Goal: Communication & Community: Answer question/provide support

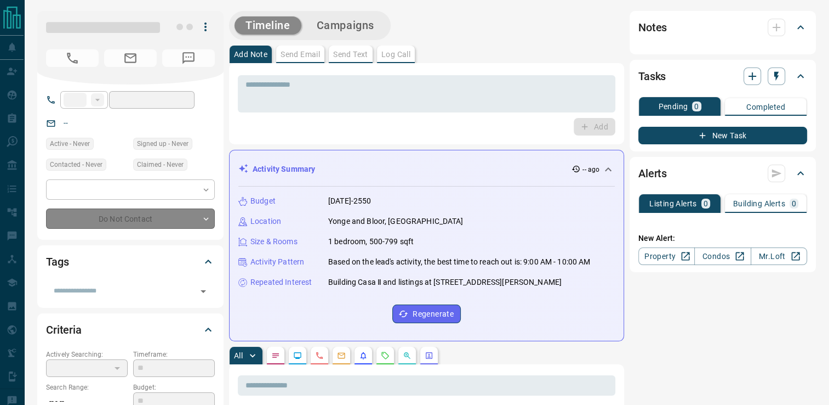
type input "***"
type input "**********"
type input "*"
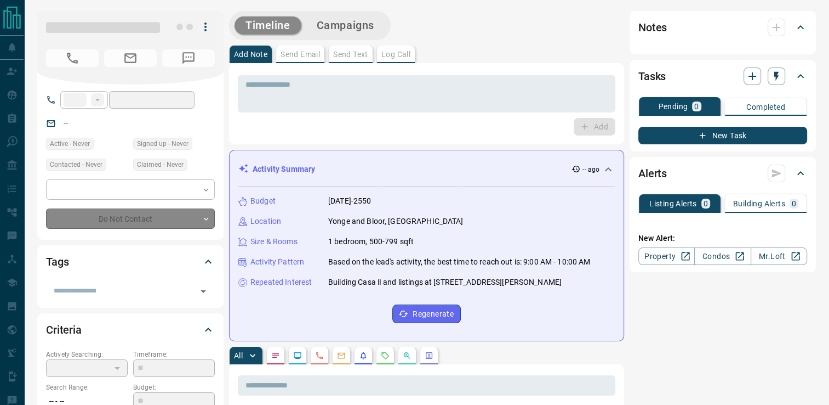
type input "**********"
type input "*******"
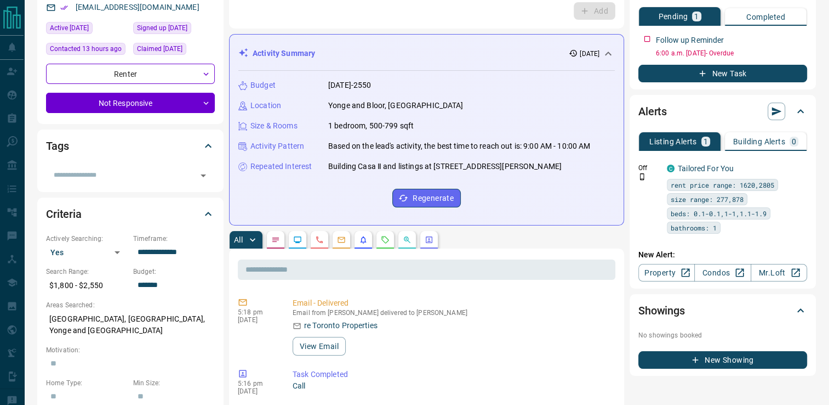
scroll to position [93, 0]
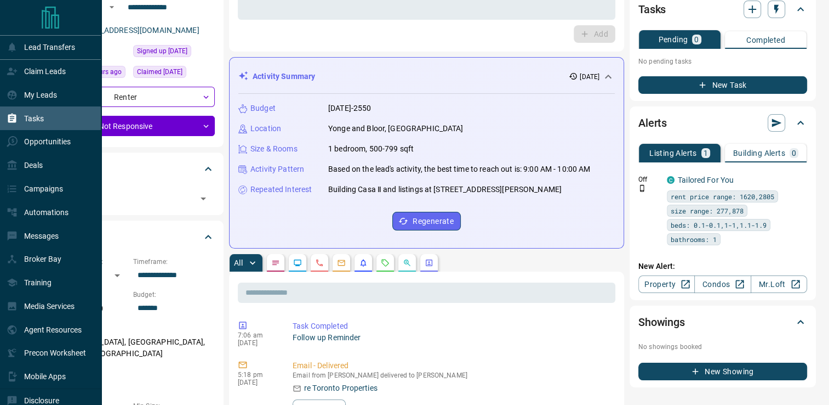
click at [50, 119] on div "Tasks" at bounding box center [50, 118] width 101 height 24
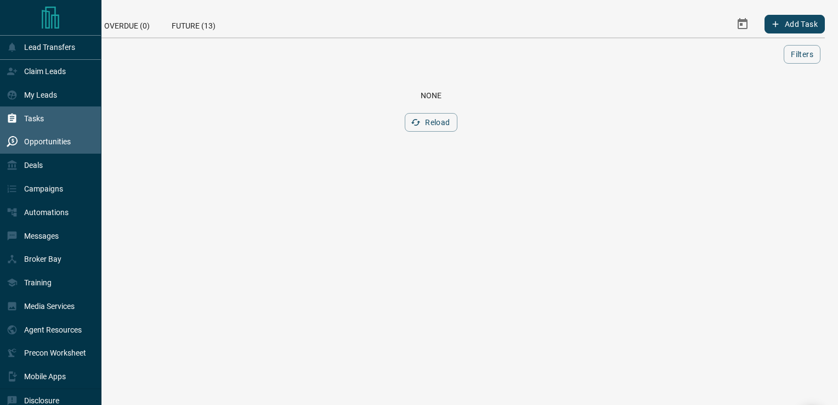
click at [39, 146] on p "Opportunities" at bounding box center [47, 141] width 47 height 9
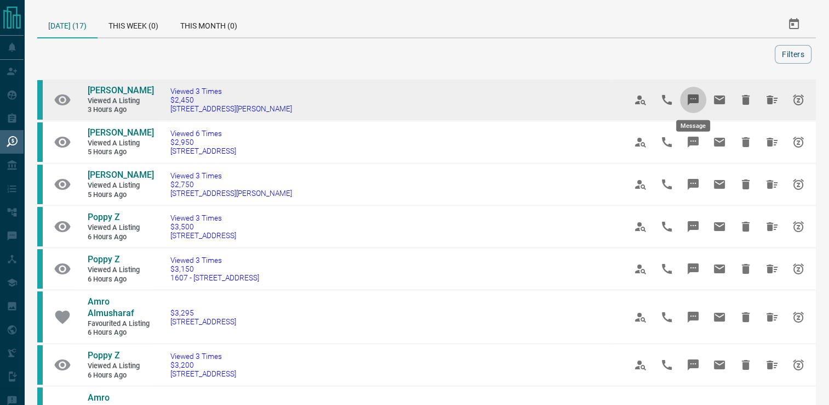
click at [690, 104] on icon "Message" at bounding box center [693, 99] width 13 height 13
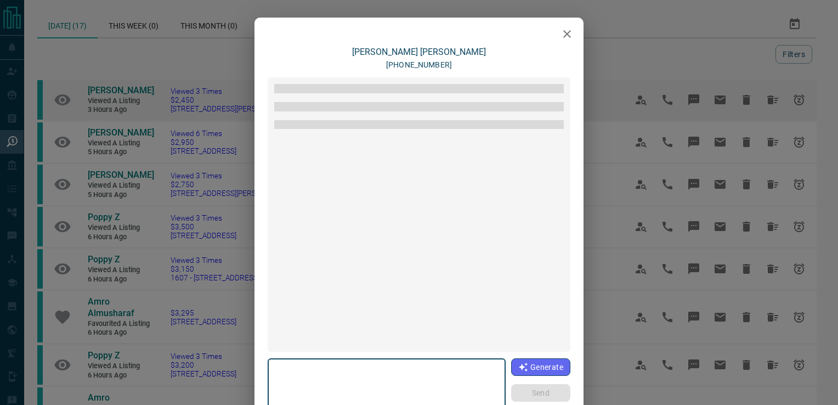
type textarea "**********"
type input "**********"
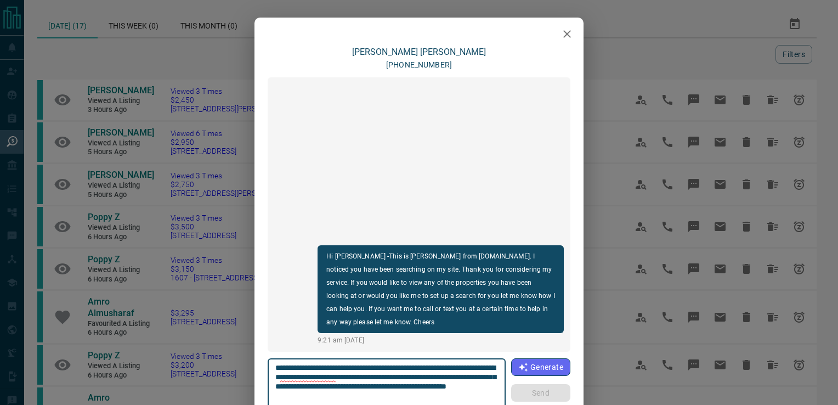
click at [485, 368] on textarea "**********" at bounding box center [386, 386] width 223 height 47
type textarea "**********"
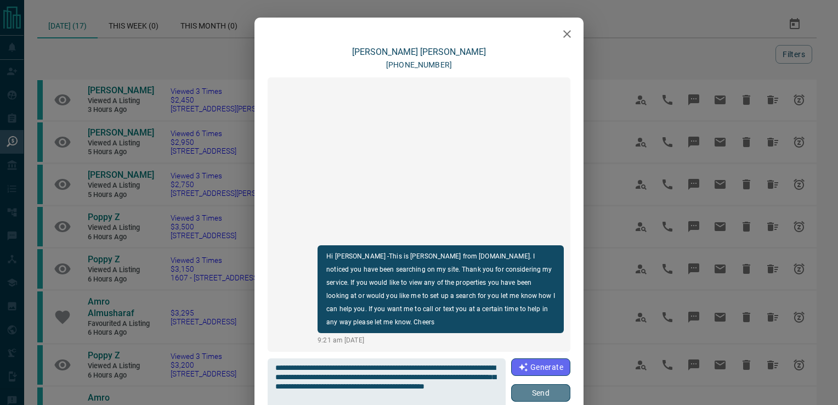
drag, startPoint x: 535, startPoint y: 391, endPoint x: 533, endPoint y: 382, distance: 9.5
click at [533, 391] on button "Send" at bounding box center [540, 393] width 59 height 18
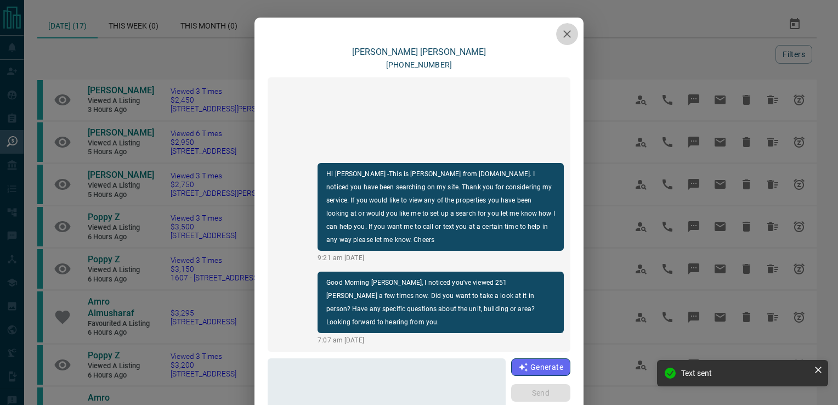
click at [567, 33] on icon "button" at bounding box center [566, 33] width 13 height 13
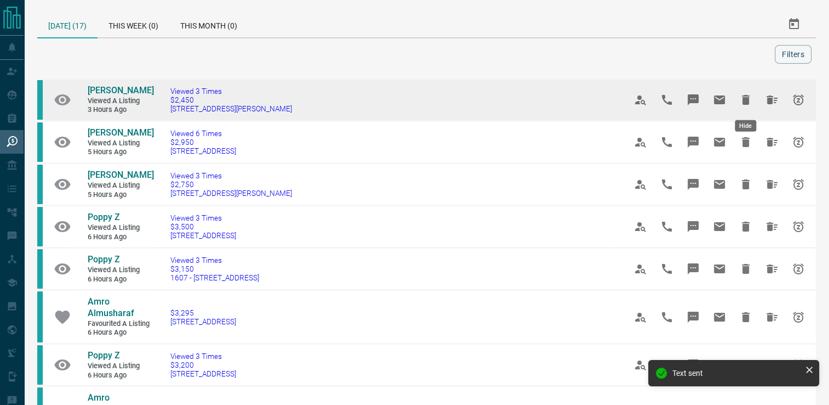
click at [748, 96] on icon "Hide" at bounding box center [746, 100] width 8 height 10
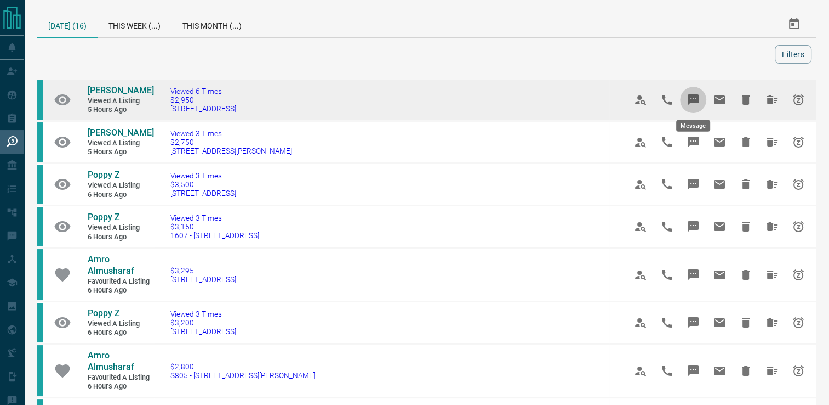
click at [692, 93] on icon "Message" at bounding box center [693, 99] width 13 height 13
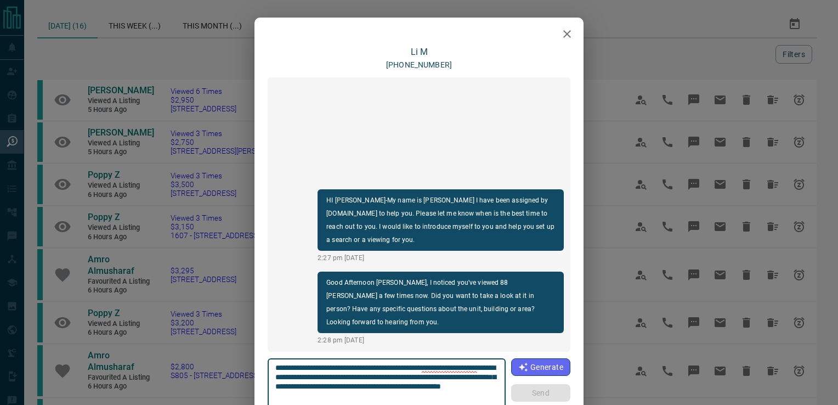
click at [564, 35] on icon "button" at bounding box center [567, 34] width 8 height 8
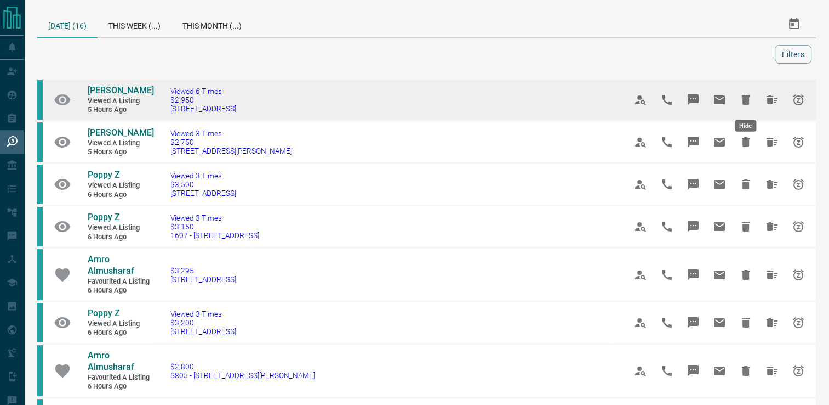
click at [745, 96] on icon "Hide" at bounding box center [746, 99] width 13 height 13
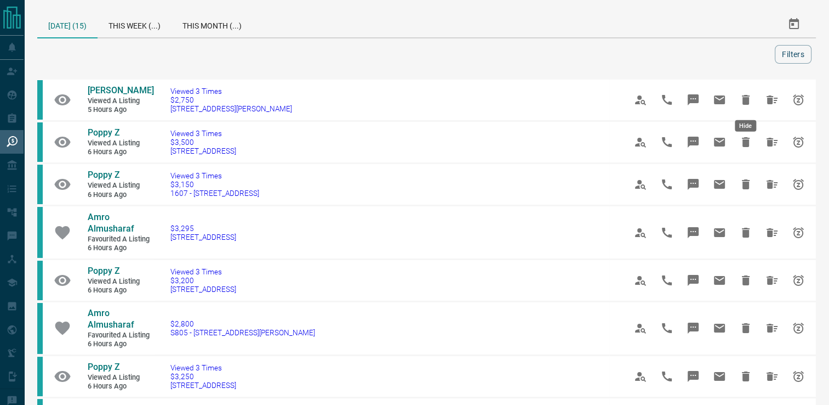
click at [745, 96] on icon "Hide" at bounding box center [746, 99] width 13 height 13
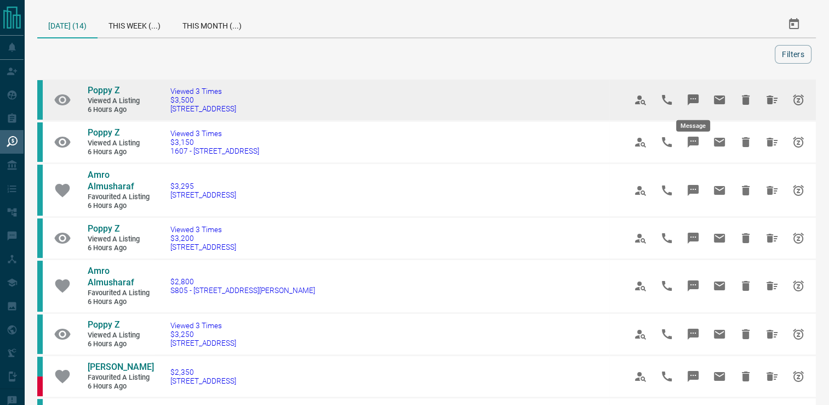
click at [693, 101] on icon "Message" at bounding box center [693, 99] width 11 height 11
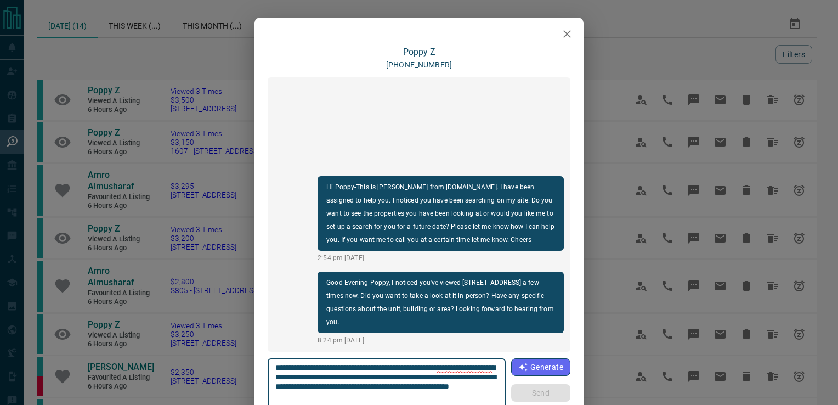
click at [563, 35] on icon "button" at bounding box center [567, 34] width 8 height 8
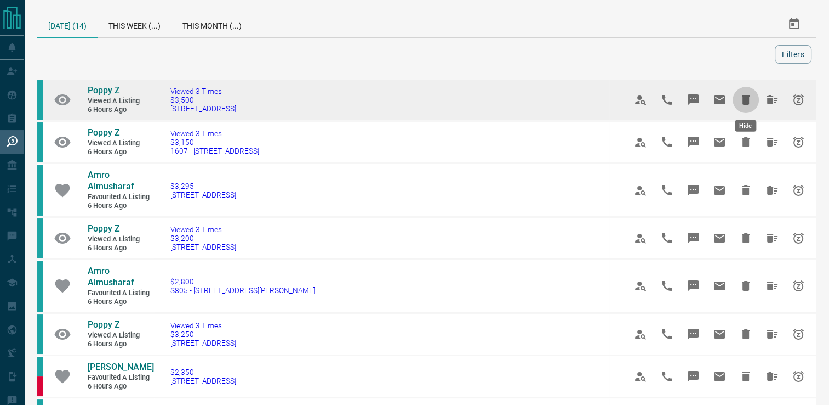
click at [742, 99] on icon "Hide" at bounding box center [746, 99] width 13 height 13
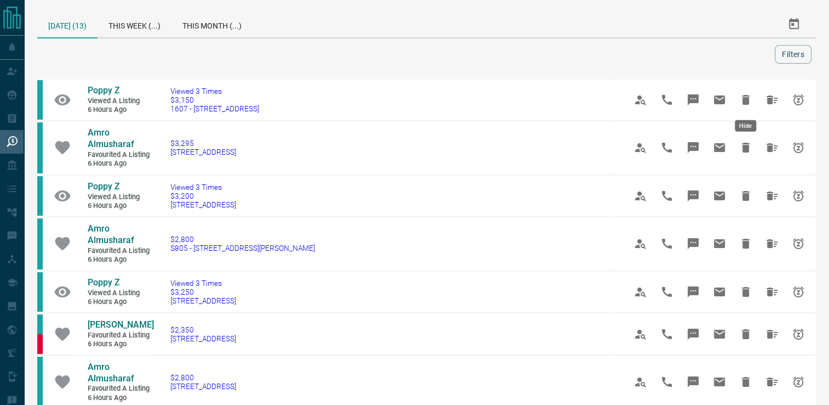
click at [741, 99] on icon "Hide" at bounding box center [746, 99] width 13 height 13
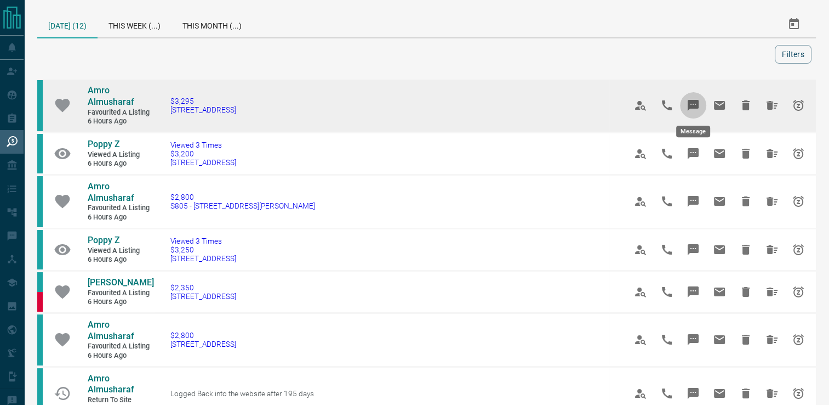
click at [696, 102] on icon "Message" at bounding box center [693, 105] width 11 height 11
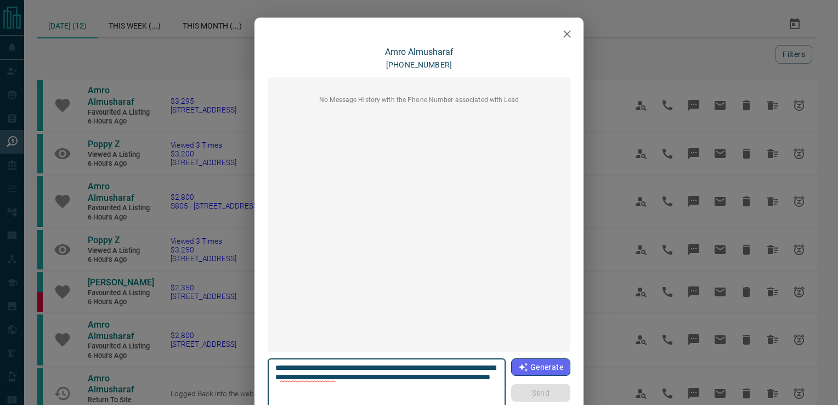
click at [334, 374] on textarea "**********" at bounding box center [386, 386] width 223 height 47
type textarea "**********"
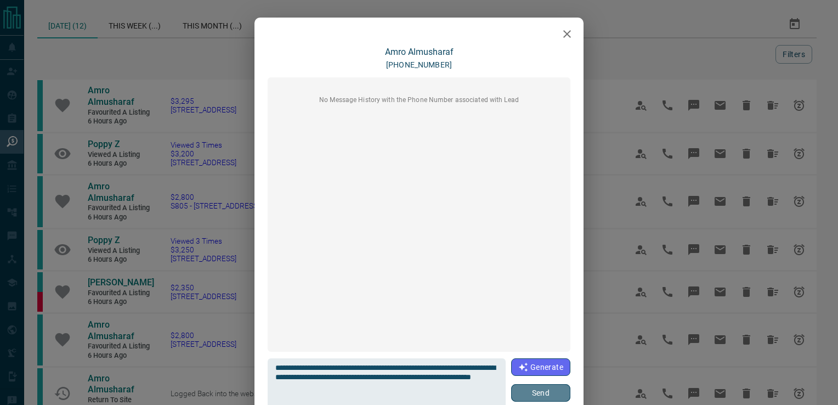
drag, startPoint x: 517, startPoint y: 394, endPoint x: 533, endPoint y: 256, distance: 138.5
click at [516, 393] on button "Send" at bounding box center [540, 393] width 59 height 18
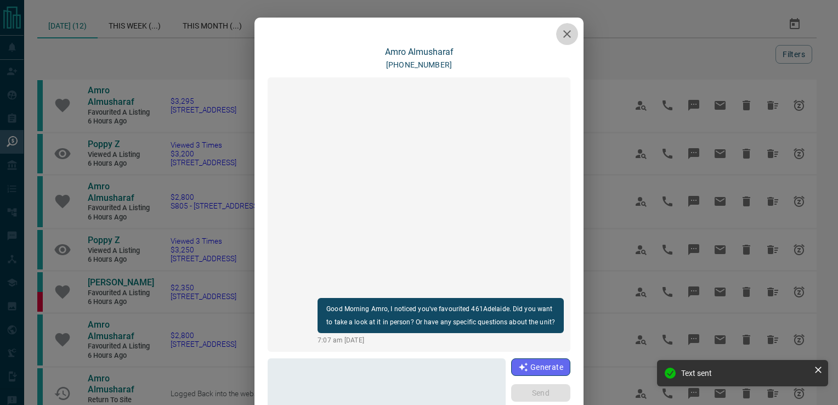
click at [563, 34] on icon "button" at bounding box center [567, 34] width 8 height 8
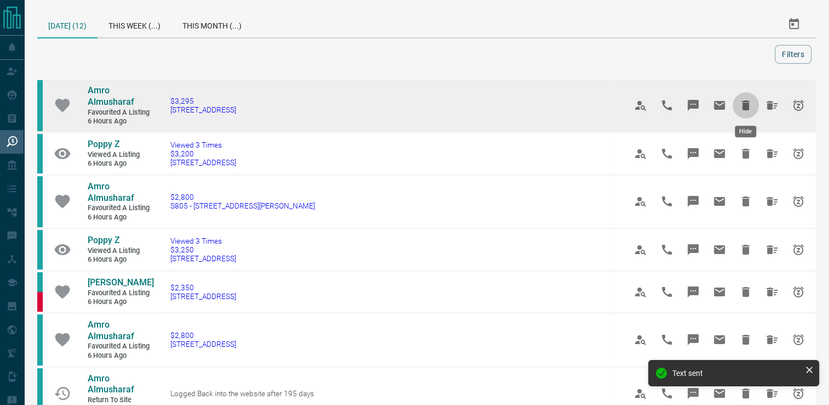
click at [746, 103] on icon "Hide" at bounding box center [746, 105] width 8 height 10
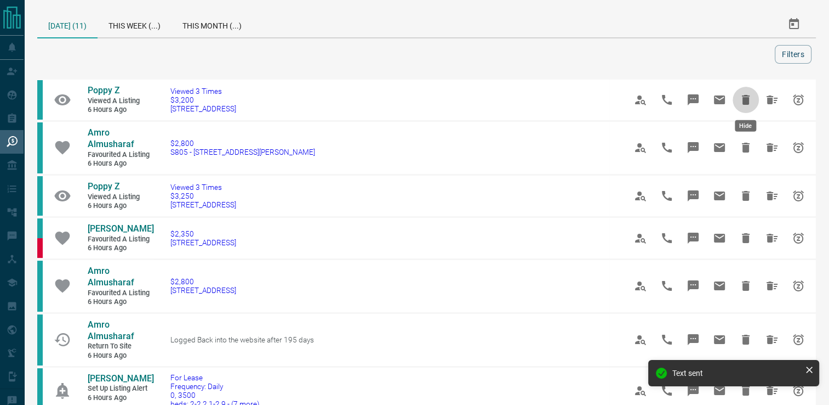
click at [746, 103] on icon "Hide" at bounding box center [746, 100] width 8 height 10
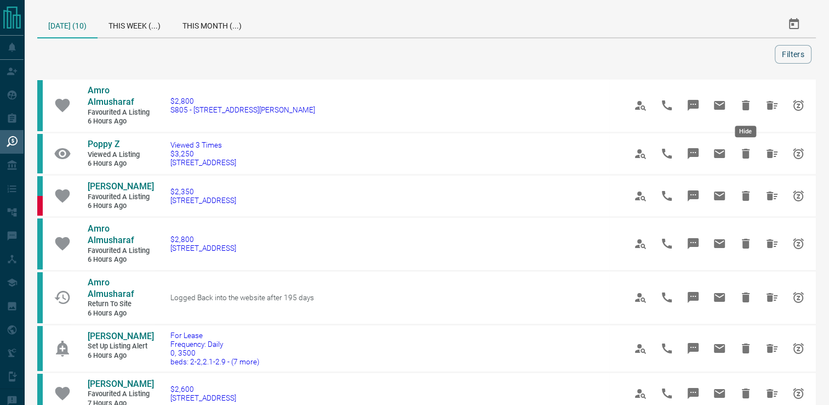
click at [746, 103] on icon "Hide" at bounding box center [746, 105] width 8 height 10
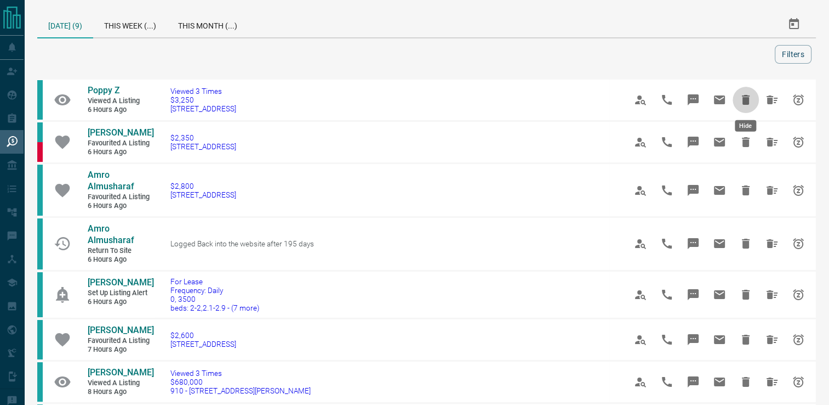
click at [746, 103] on icon "Hide" at bounding box center [746, 100] width 8 height 10
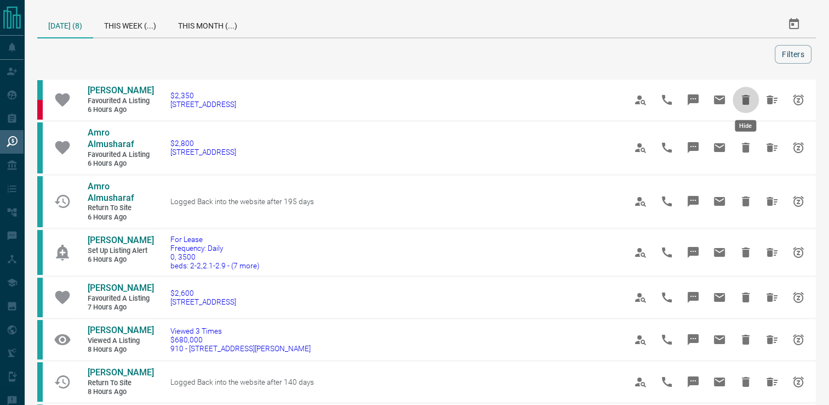
click at [746, 103] on icon "Hide" at bounding box center [746, 100] width 8 height 10
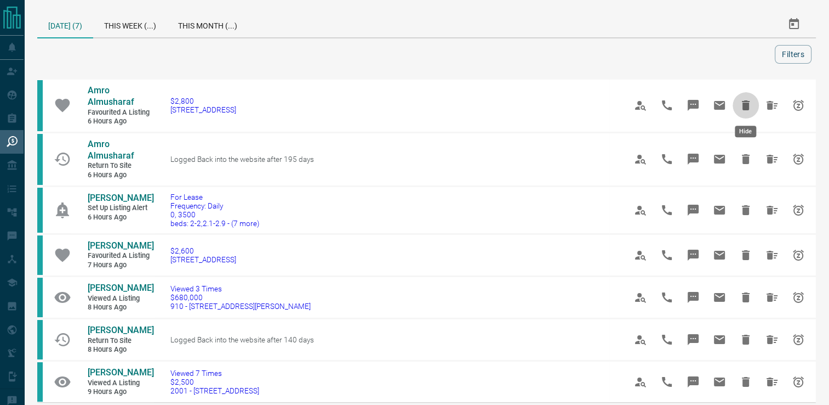
click at [746, 103] on icon "Hide" at bounding box center [746, 105] width 8 height 10
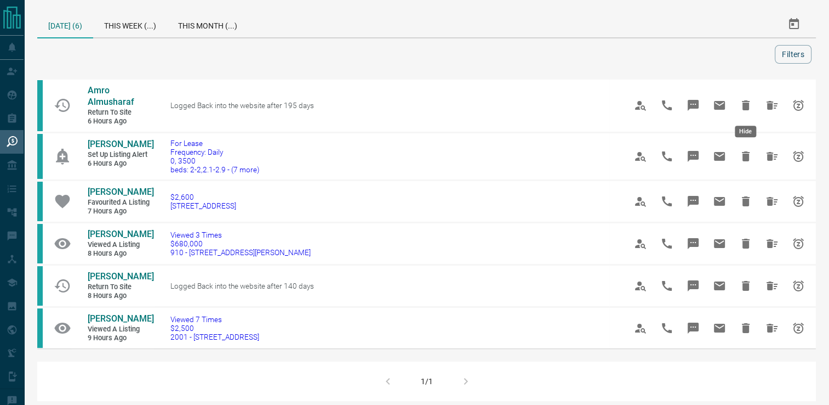
click at [746, 103] on icon "Hide" at bounding box center [746, 105] width 8 height 10
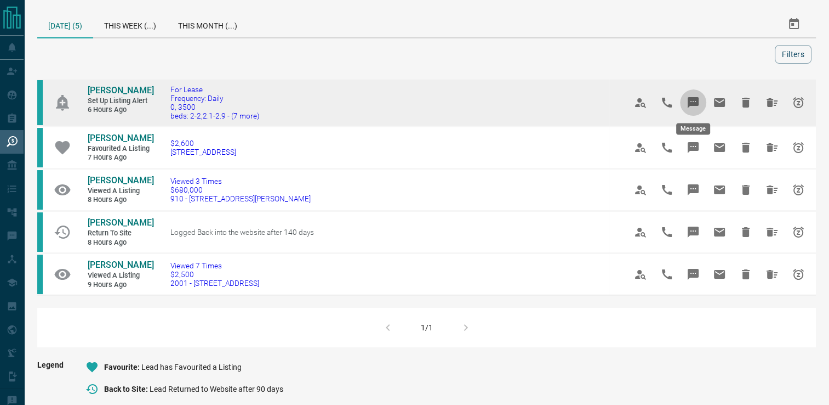
click at [690, 102] on icon "Message" at bounding box center [693, 102] width 11 height 11
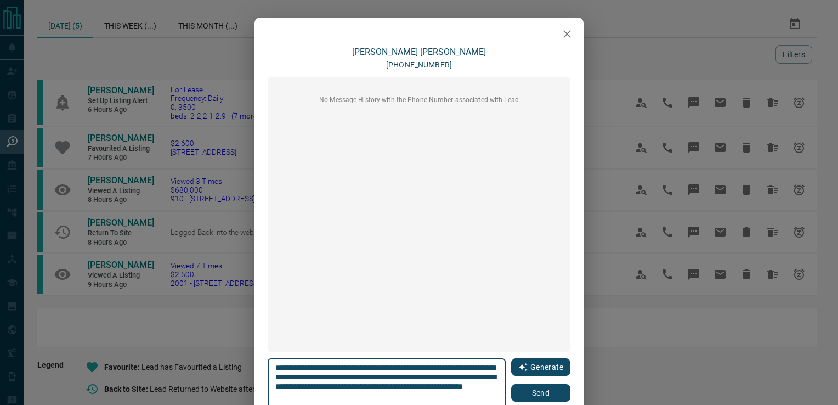
drag, startPoint x: 534, startPoint y: 390, endPoint x: 537, endPoint y: 369, distance: 21.1
click at [533, 390] on button "Send" at bounding box center [540, 393] width 59 height 18
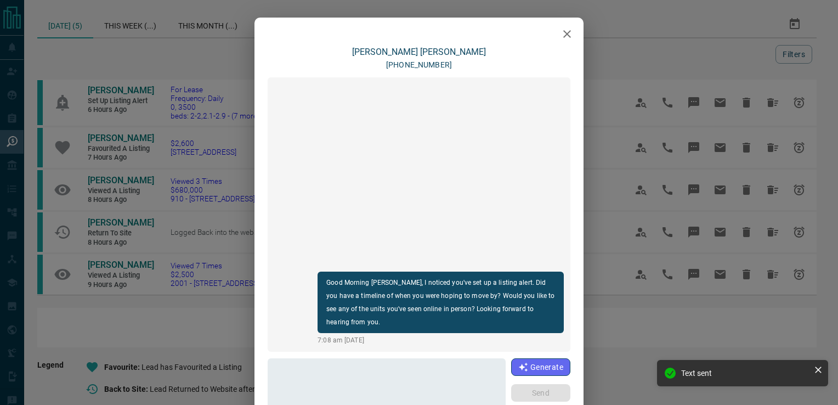
click at [562, 31] on icon "button" at bounding box center [566, 33] width 13 height 13
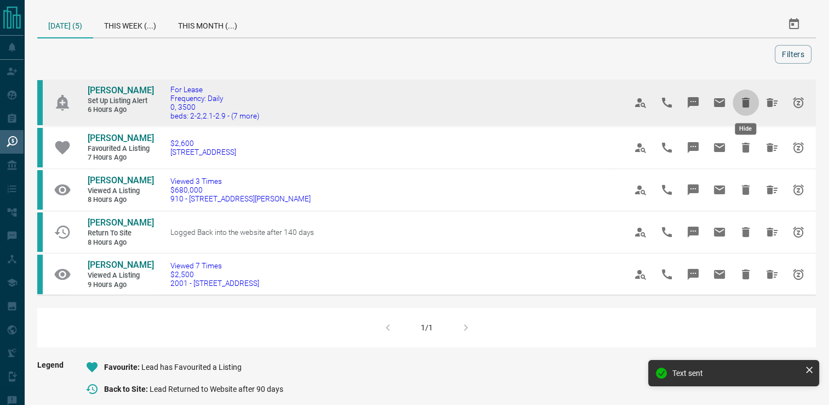
click at [743, 102] on icon "Hide" at bounding box center [746, 103] width 8 height 10
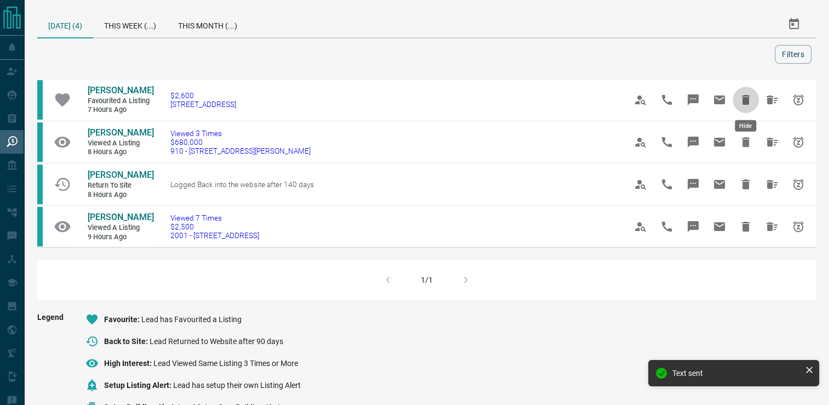
click at [743, 102] on icon "Hide" at bounding box center [746, 100] width 8 height 10
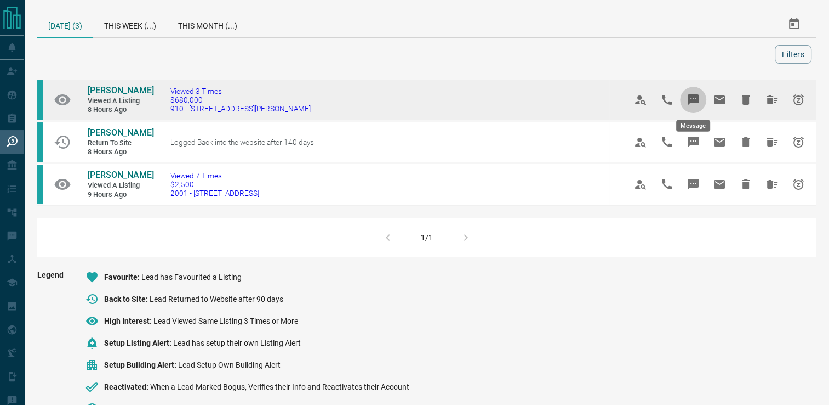
click at [689, 102] on icon "Message" at bounding box center [693, 99] width 11 height 11
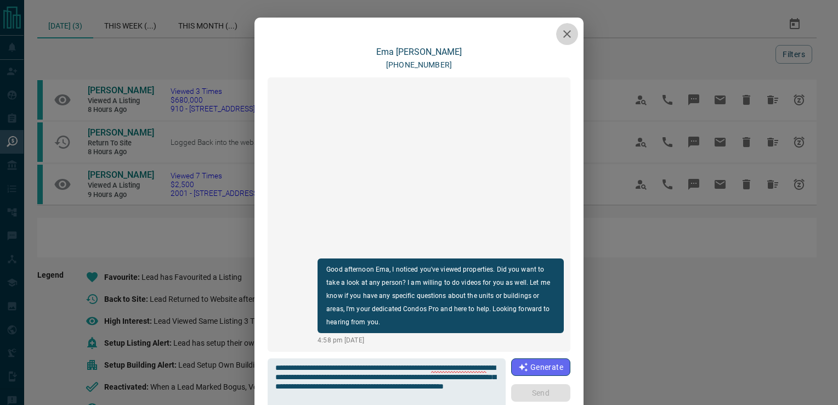
click at [560, 36] on icon "button" at bounding box center [566, 33] width 13 height 13
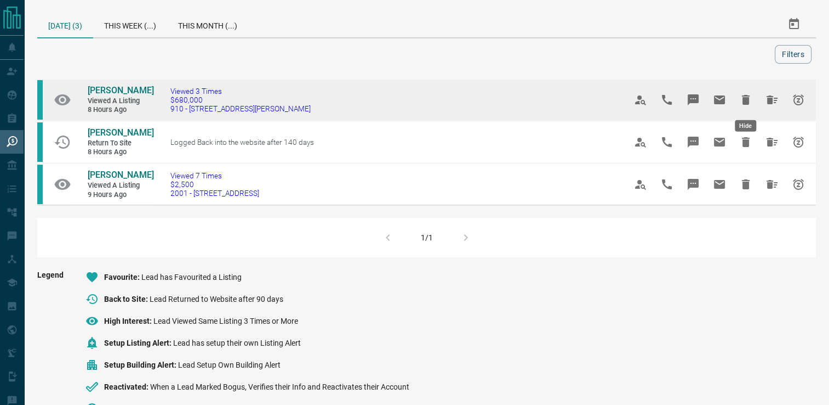
click at [742, 98] on icon "Hide" at bounding box center [746, 99] width 13 height 13
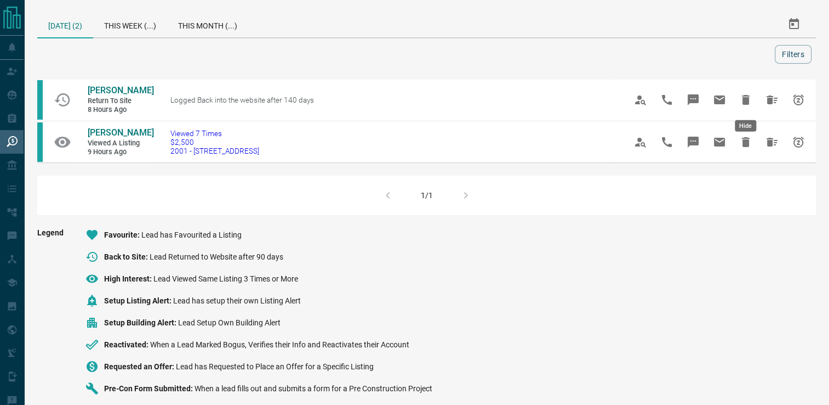
click at [742, 98] on icon "Hide" at bounding box center [746, 99] width 13 height 13
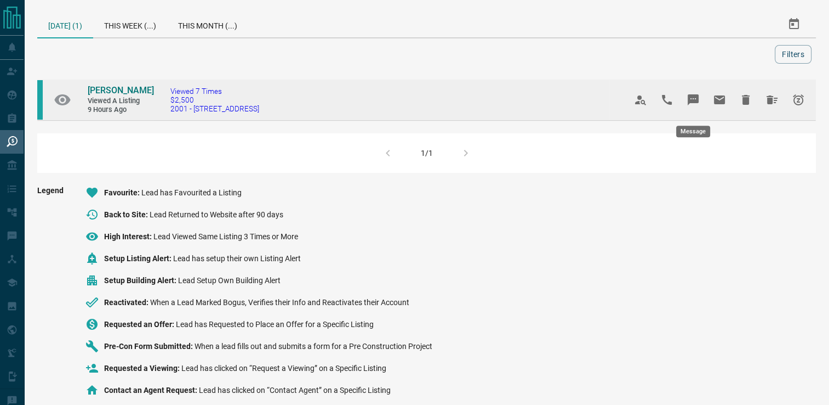
click at [695, 104] on icon "Message" at bounding box center [693, 99] width 11 height 11
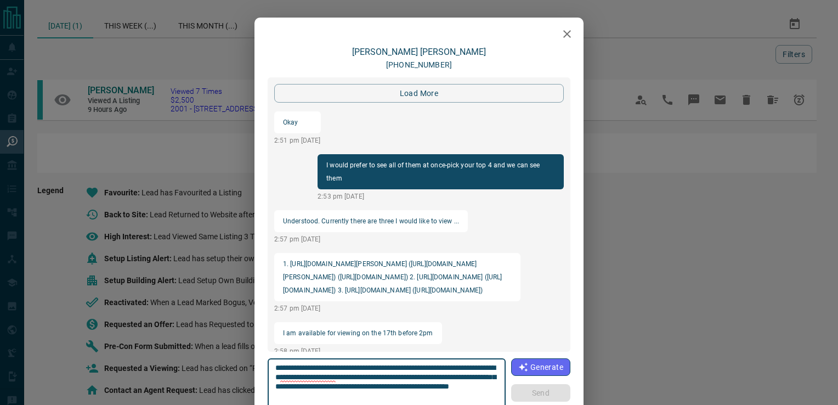
scroll to position [1369, 0]
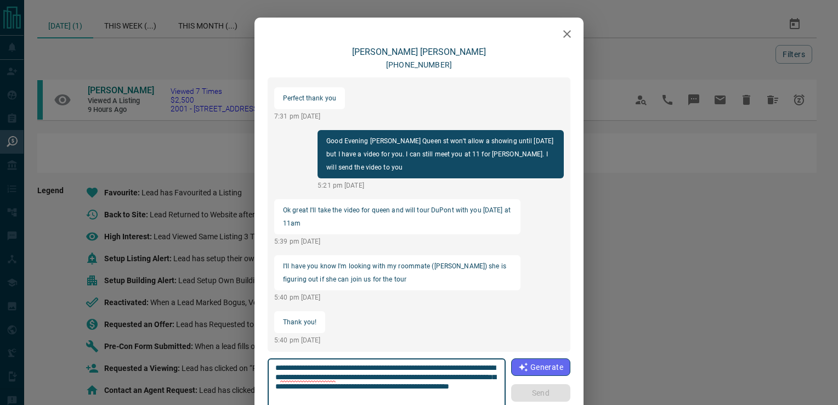
drag, startPoint x: 374, startPoint y: 394, endPoint x: 176, endPoint y: 332, distance: 207.9
click at [237, 333] on div "[PERSON_NAME] [PHONE_NUMBER] load more Okay 2:51 pm [DATE] I would prefer to se…" at bounding box center [419, 202] width 838 height 405
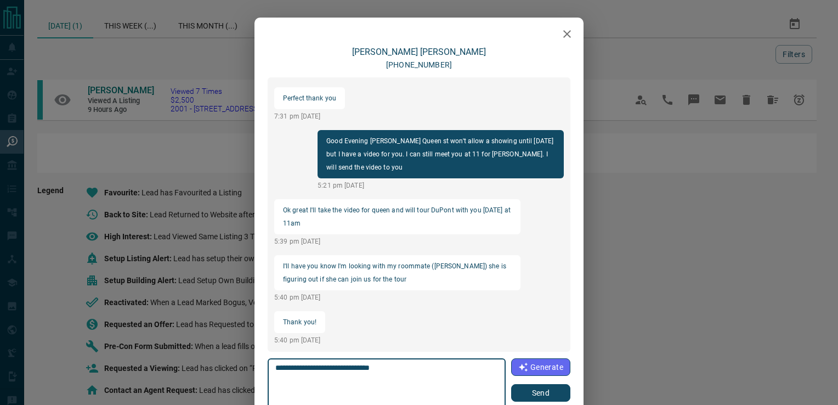
type textarea "**********"
click at [535, 389] on button "Send" at bounding box center [540, 393] width 59 height 18
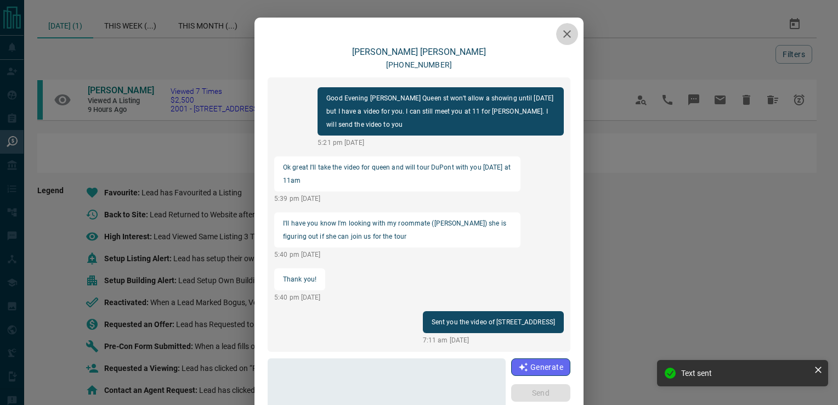
click at [568, 36] on icon "button" at bounding box center [566, 33] width 13 height 13
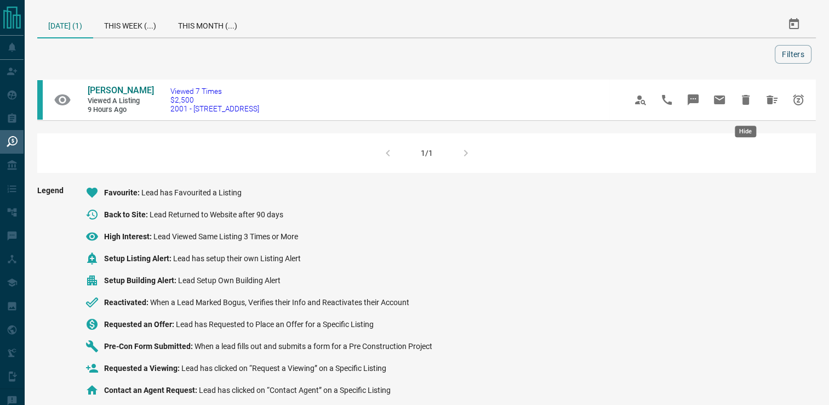
click at [745, 104] on icon "Hide" at bounding box center [746, 100] width 8 height 10
